Goal: Information Seeking & Learning: Learn about a topic

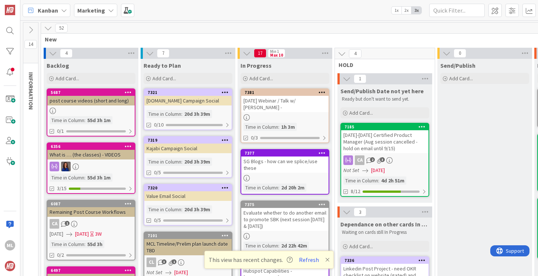
click at [102, 10] on b "Marketing" at bounding box center [91, 10] width 28 height 7
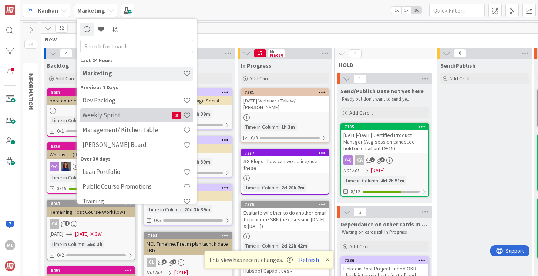
click at [102, 112] on h4 "Weekly Sprint" at bounding box center [126, 114] width 89 height 7
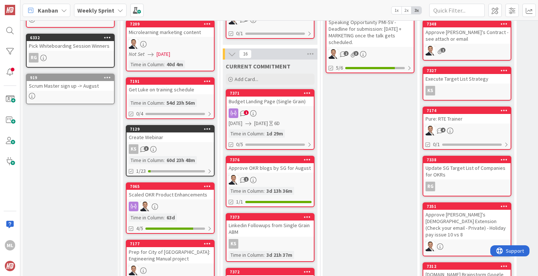
scroll to position [164, 0]
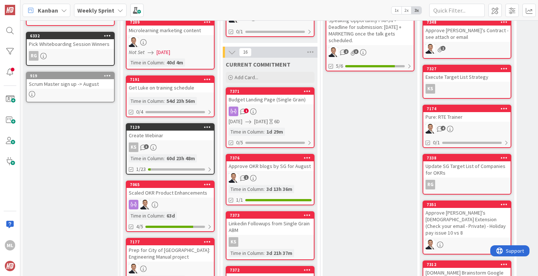
click at [286, 173] on div "1" at bounding box center [269, 178] width 87 height 10
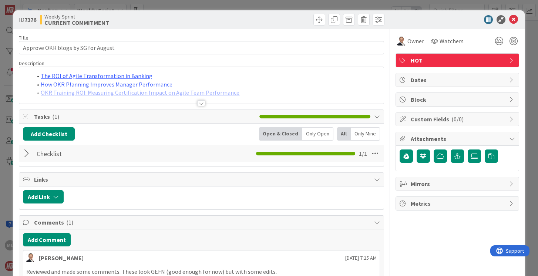
click at [202, 102] on div at bounding box center [201, 103] width 8 height 6
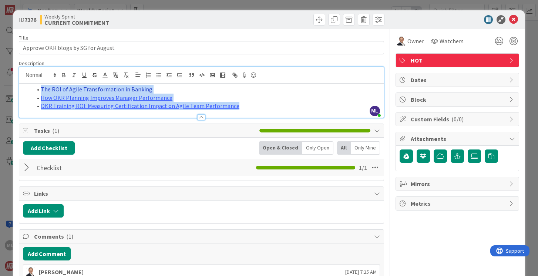
drag, startPoint x: 234, startPoint y: 108, endPoint x: 42, endPoint y: 92, distance: 192.6
click at [41, 92] on ol "The ROI of Agile Transformation in Banking How OKR Planning Improves Manager Pe…" at bounding box center [201, 97] width 357 height 25
copy ol "The ROI of Agile Transformation in Banking How OKR Planning Improves Manager Pe…"
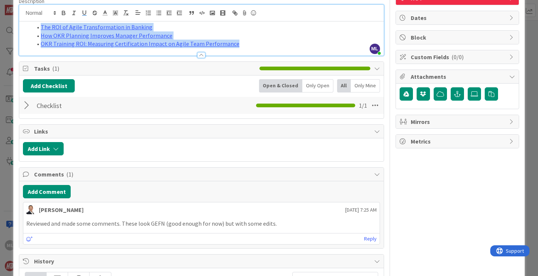
scroll to position [70, 0]
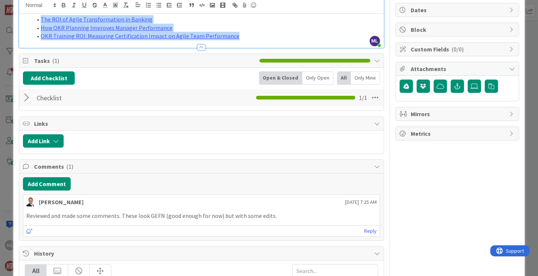
click at [183, 14] on div "The ROI of Agile Transformation in Banking How OKR Planning Improves Manager Pe…" at bounding box center [201, 31] width 364 height 34
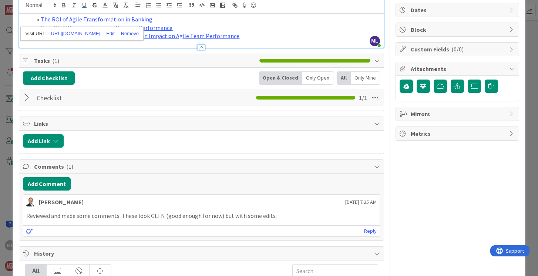
click at [233, 36] on li "OKR Training ROI: Measuring Certification Impact on Agile Team Performance" at bounding box center [206, 36] width 348 height 9
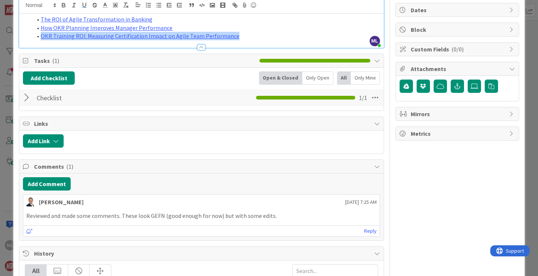
copy link "OKR Training ROI: Measuring Certification Impact on Agile Team Performance"
click at [237, 37] on li "OKR Training ROI: Measuring Certification Impact on Agile Team Performance" at bounding box center [206, 36] width 348 height 9
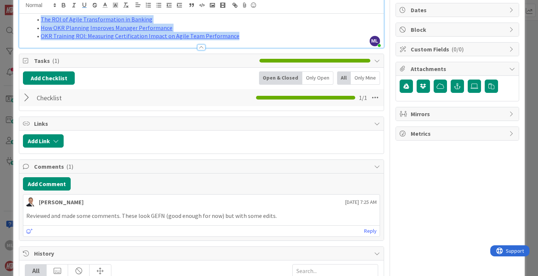
copy ol "The ROI of Agile Transformation in Banking How OKR Planning Improves Manager Pe…"
